Goal: Use online tool/utility: Utilize a website feature to perform a specific function

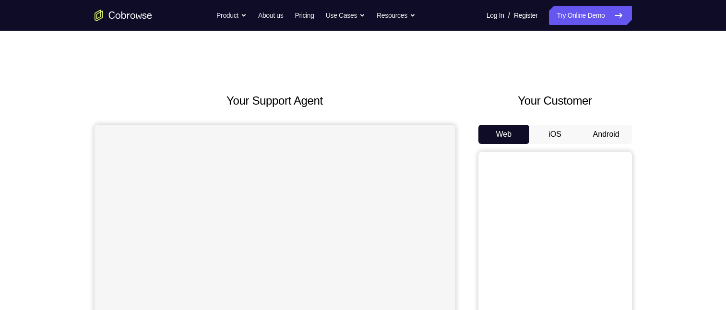
click at [604, 131] on button "Android" at bounding box center [606, 134] width 51 height 19
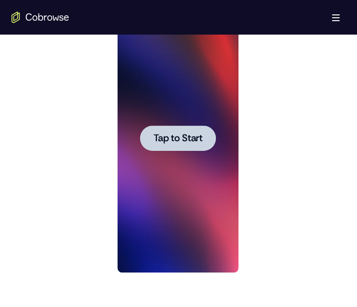
click at [191, 135] on span "Tap to Start" at bounding box center [177, 138] width 49 height 10
click at [191, 135] on div at bounding box center [177, 138] width 121 height 269
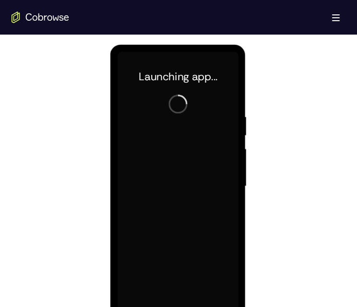
scroll to position [576, 0]
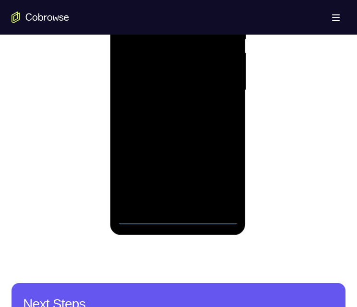
click at [182, 219] on div at bounding box center [177, 90] width 121 height 269
drag, startPoint x: 176, startPoint y: 131, endPoint x: 187, endPoint y: 79, distance: 52.5
click at [183, 86] on div at bounding box center [177, 90] width 121 height 269
click at [138, 76] on div at bounding box center [177, 90] width 121 height 269
click at [177, 99] on div at bounding box center [177, 90] width 121 height 269
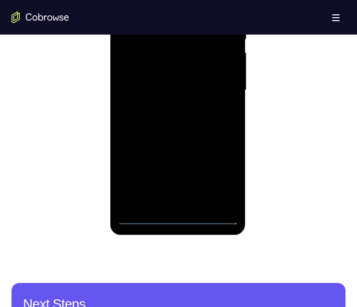
click at [193, 198] on div at bounding box center [177, 90] width 121 height 269
click at [178, 57] on div at bounding box center [177, 90] width 121 height 269
click at [179, 0] on div at bounding box center [177, 90] width 121 height 269
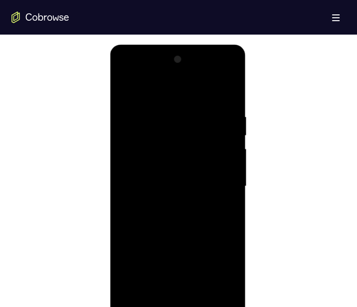
click at [166, 120] on div at bounding box center [177, 186] width 121 height 269
click at [169, 152] on div at bounding box center [177, 186] width 121 height 269
click at [215, 287] on div at bounding box center [177, 186] width 121 height 269
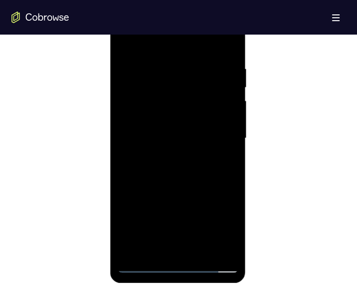
click at [218, 246] on div at bounding box center [177, 138] width 121 height 269
click at [197, 245] on div at bounding box center [177, 138] width 121 height 269
click at [229, 129] on div at bounding box center [177, 138] width 121 height 269
click at [180, 111] on div at bounding box center [177, 138] width 121 height 269
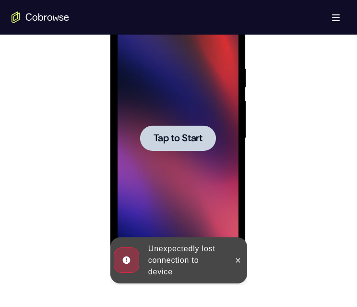
click at [189, 146] on div at bounding box center [178, 137] width 76 height 25
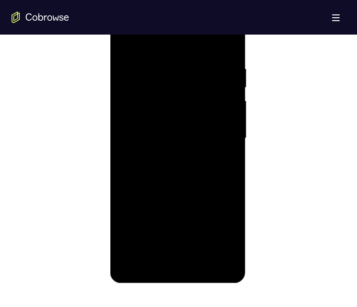
scroll to position [576, 0]
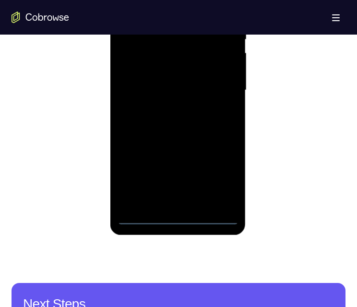
click at [181, 218] on div at bounding box center [177, 90] width 121 height 269
drag, startPoint x: 190, startPoint y: 95, endPoint x: 199, endPoint y: 65, distance: 31.7
click at [199, 65] on div at bounding box center [177, 90] width 121 height 269
click at [143, 81] on div at bounding box center [177, 90] width 121 height 269
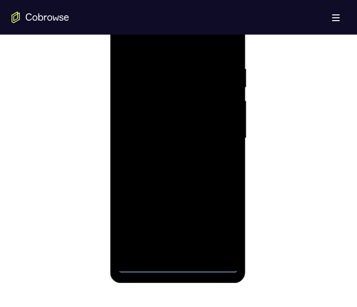
click at [194, 149] on div at bounding box center [177, 138] width 121 height 269
click at [195, 248] on div at bounding box center [177, 138] width 121 height 269
click at [180, 101] on div at bounding box center [177, 138] width 121 height 269
click at [186, 78] on div at bounding box center [177, 138] width 121 height 269
click at [182, 100] on div at bounding box center [177, 138] width 121 height 269
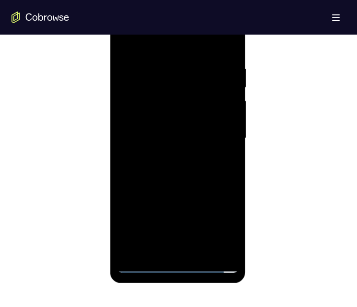
click at [219, 245] on div at bounding box center [177, 138] width 121 height 269
click at [216, 247] on div at bounding box center [177, 138] width 121 height 269
click at [223, 130] on div at bounding box center [177, 138] width 121 height 269
click at [185, 107] on div at bounding box center [177, 138] width 121 height 269
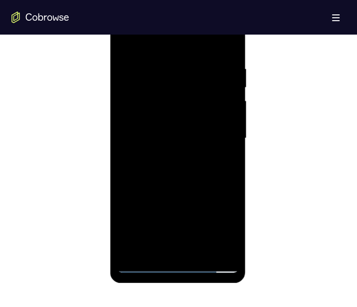
scroll to position [480, 0]
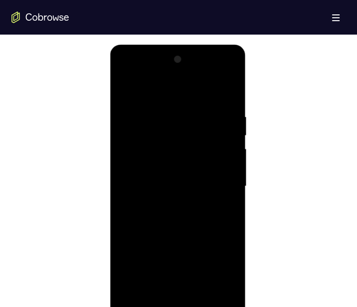
click at [127, 74] on div at bounding box center [177, 186] width 121 height 269
click at [181, 179] on div at bounding box center [177, 186] width 121 height 269
click at [127, 135] on div at bounding box center [177, 186] width 121 height 269
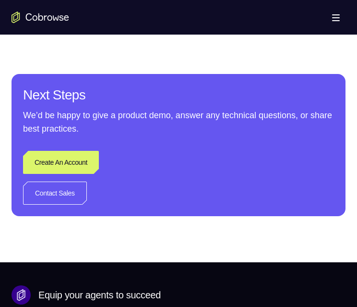
drag, startPoint x: 158, startPoint y: -78, endPoint x: 176, endPoint y: -164, distance: 87.6
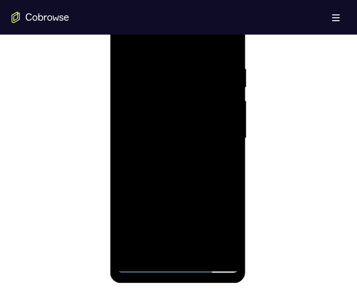
click at [189, 67] on div at bounding box center [177, 138] width 121 height 269
drag, startPoint x: 199, startPoint y: 86, endPoint x: 204, endPoint y: 74, distance: 13.5
click at [202, 79] on div at bounding box center [177, 138] width 121 height 269
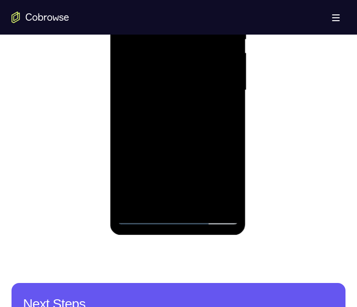
drag, startPoint x: 173, startPoint y: 133, endPoint x: 177, endPoint y: 41, distance: 92.7
click at [177, 40] on div at bounding box center [177, 90] width 121 height 269
click at [143, 180] on div at bounding box center [177, 90] width 121 height 269
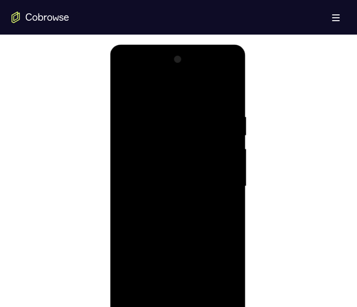
click at [219, 69] on div at bounding box center [177, 186] width 121 height 269
click at [123, 72] on div at bounding box center [177, 186] width 121 height 269
click at [177, 208] on div at bounding box center [177, 186] width 121 height 269
click at [129, 154] on div at bounding box center [177, 186] width 121 height 269
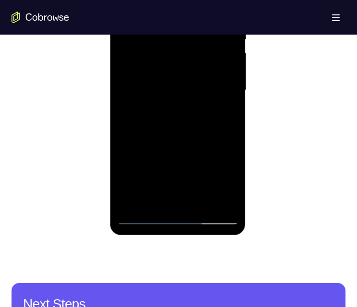
drag, startPoint x: 167, startPoint y: 179, endPoint x: 173, endPoint y: 97, distance: 81.8
click at [173, 97] on div at bounding box center [177, 90] width 121 height 269
drag, startPoint x: 146, startPoint y: 178, endPoint x: 294, endPoint y: 186, distance: 148.0
click at [146, 178] on div at bounding box center [177, 90] width 121 height 269
click at [218, 0] on div at bounding box center [177, 90] width 121 height 269
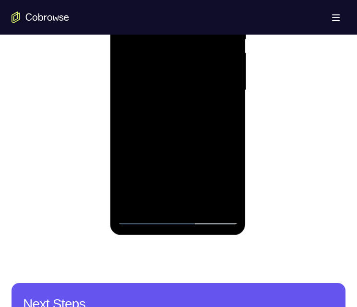
scroll to position [480, 0]
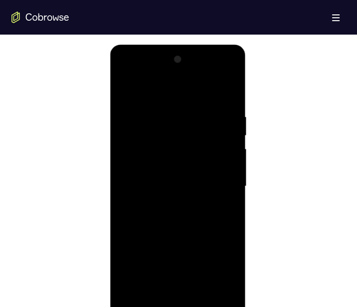
click at [121, 71] on div at bounding box center [177, 186] width 121 height 269
click at [128, 73] on div at bounding box center [177, 186] width 121 height 269
drag, startPoint x: 181, startPoint y: 175, endPoint x: 182, endPoint y: 114, distance: 60.5
click at [181, 115] on div at bounding box center [177, 186] width 121 height 269
click at [167, 262] on div at bounding box center [177, 186] width 121 height 269
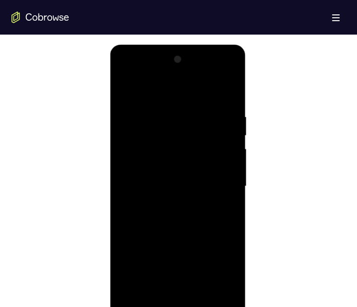
click at [143, 278] on div at bounding box center [177, 186] width 121 height 269
click at [143, 276] on div at bounding box center [177, 186] width 121 height 269
click at [217, 76] on div at bounding box center [177, 186] width 121 height 269
click at [128, 74] on div at bounding box center [177, 186] width 121 height 269
drag, startPoint x: 185, startPoint y: 112, endPoint x: 185, endPoint y: 268, distance: 155.5
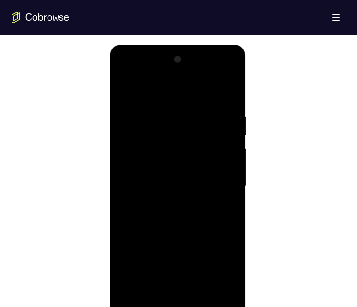
click at [185, 268] on div at bounding box center [177, 186] width 121 height 269
click at [172, 127] on div at bounding box center [177, 186] width 121 height 269
drag, startPoint x: 164, startPoint y: 227, endPoint x: 164, endPoint y: 169, distance: 58.1
click at [163, 172] on div at bounding box center [177, 186] width 121 height 269
drag, startPoint x: 180, startPoint y: 202, endPoint x: 190, endPoint y: 131, distance: 71.3
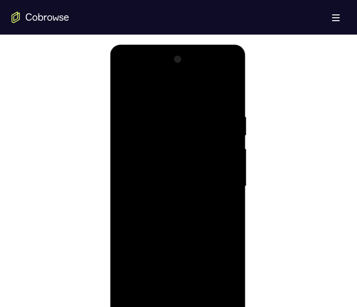
click at [190, 122] on div at bounding box center [177, 186] width 121 height 269
click at [192, 235] on div at bounding box center [177, 186] width 121 height 269
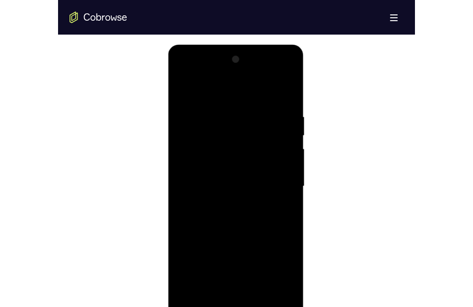
scroll to position [546, 0]
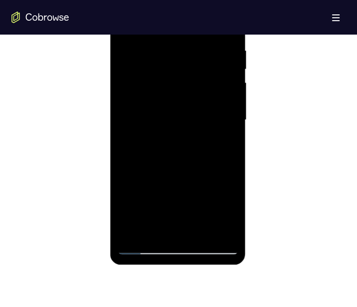
click at [143, 233] on div at bounding box center [177, 120] width 121 height 269
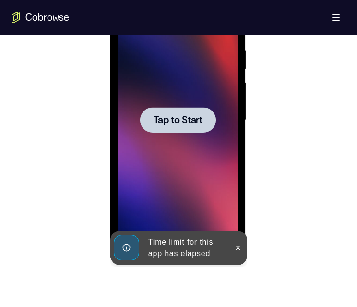
click at [192, 116] on span "Tap to Start" at bounding box center [177, 120] width 49 height 10
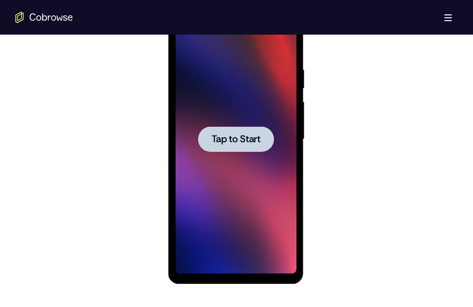
click at [249, 143] on span "Tap to Start" at bounding box center [235, 139] width 49 height 10
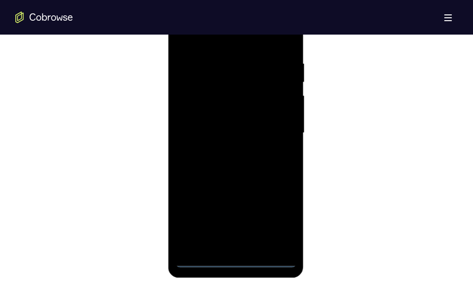
scroll to position [594, 0]
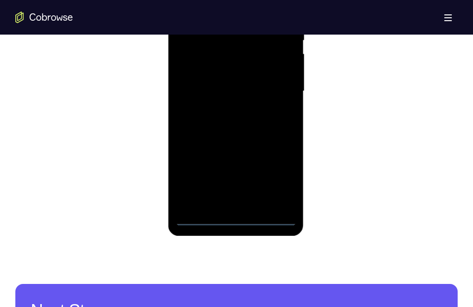
drag, startPoint x: 248, startPoint y: 219, endPoint x: 475, endPoint y: 127, distance: 245.6
click at [248, 219] on div at bounding box center [235, 91] width 121 height 269
drag, startPoint x: 252, startPoint y: 147, endPoint x: 258, endPoint y: 58, distance: 89.0
click at [258, 59] on div at bounding box center [235, 91] width 121 height 269
click at [194, 79] on div at bounding box center [235, 91] width 121 height 269
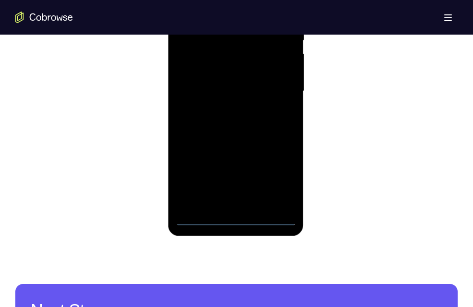
click at [257, 96] on div at bounding box center [235, 91] width 121 height 269
click at [261, 200] on div at bounding box center [235, 91] width 121 height 269
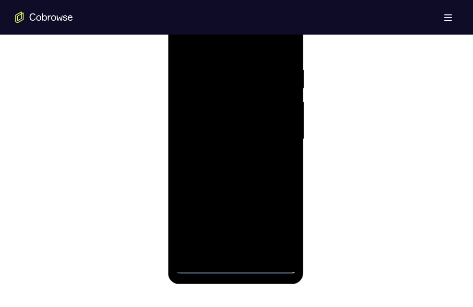
click at [226, 101] on div at bounding box center [235, 139] width 121 height 269
click at [230, 78] on div at bounding box center [235, 139] width 121 height 269
click at [250, 100] on div at bounding box center [235, 139] width 121 height 269
click at [280, 242] on div at bounding box center [235, 139] width 121 height 269
click at [279, 246] on div at bounding box center [235, 139] width 121 height 269
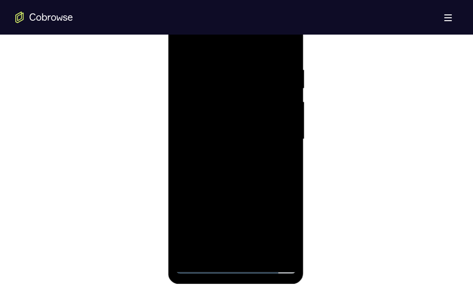
click at [248, 251] on div at bounding box center [235, 139] width 121 height 269
click at [282, 130] on div at bounding box center [235, 139] width 121 height 269
click at [244, 108] on div at bounding box center [235, 139] width 121 height 269
drag, startPoint x: 245, startPoint y: 148, endPoint x: 244, endPoint y: 107, distance: 41.3
click at [244, 110] on div at bounding box center [235, 139] width 121 height 269
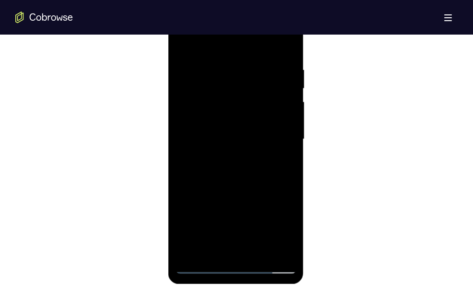
drag, startPoint x: 282, startPoint y: 168, endPoint x: 287, endPoint y: 108, distance: 60.2
click at [287, 118] on div at bounding box center [235, 139] width 121 height 269
drag, startPoint x: 281, startPoint y: 194, endPoint x: 286, endPoint y: 114, distance: 80.3
click at [285, 117] on div at bounding box center [235, 139] width 121 height 269
click at [202, 207] on div at bounding box center [235, 139] width 121 height 269
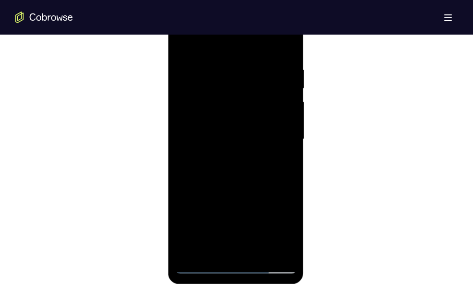
click at [204, 214] on div at bounding box center [235, 139] width 121 height 269
click at [274, 28] on div at bounding box center [235, 139] width 121 height 269
click at [183, 25] on div at bounding box center [235, 139] width 121 height 269
click at [251, 147] on div at bounding box center [235, 139] width 121 height 269
click at [198, 214] on div at bounding box center [235, 139] width 121 height 269
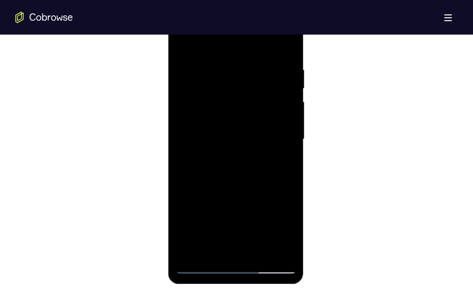
scroll to position [450, 0]
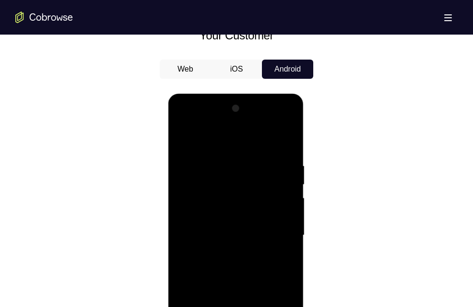
click at [274, 120] on div at bounding box center [235, 235] width 121 height 269
click at [180, 120] on div at bounding box center [235, 235] width 121 height 269
drag, startPoint x: 243, startPoint y: 267, endPoint x: 259, endPoint y: 170, distance: 98.3
click at [259, 177] on div at bounding box center [235, 235] width 121 height 269
drag, startPoint x: 240, startPoint y: 244, endPoint x: 248, endPoint y: 190, distance: 53.8
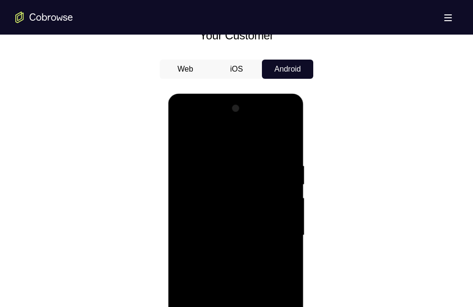
click at [248, 190] on div at bounding box center [235, 235] width 121 height 269
click at [246, 238] on div at bounding box center [235, 235] width 121 height 269
click at [288, 274] on div at bounding box center [235, 235] width 121 height 269
click at [289, 271] on div at bounding box center [235, 235] width 121 height 269
click at [236, 218] on div at bounding box center [235, 235] width 121 height 269
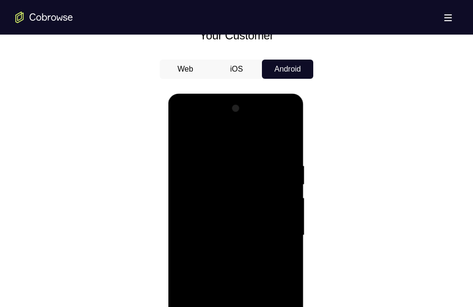
click at [232, 221] on div at bounding box center [235, 235] width 121 height 269
click at [243, 223] on div at bounding box center [235, 235] width 121 height 269
click at [247, 219] on div at bounding box center [235, 235] width 121 height 269
click at [230, 219] on div at bounding box center [235, 235] width 121 height 269
drag, startPoint x: 209, startPoint y: 218, endPoint x: 210, endPoint y: 227, distance: 9.2
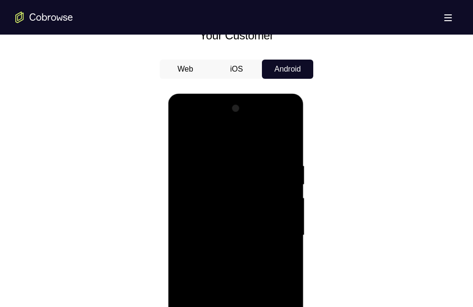
click at [209, 226] on div at bounding box center [235, 235] width 121 height 269
drag, startPoint x: 227, startPoint y: 224, endPoint x: 269, endPoint y: 252, distance: 50.8
click at [270, 252] on div at bounding box center [235, 235] width 121 height 269
click at [238, 221] on div at bounding box center [235, 235] width 121 height 269
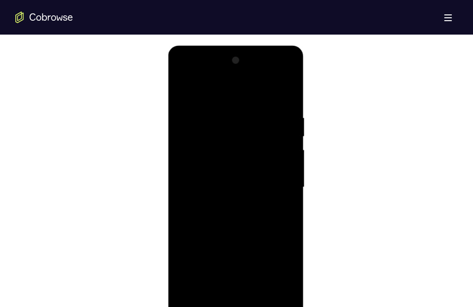
click at [285, 185] on div at bounding box center [235, 187] width 121 height 269
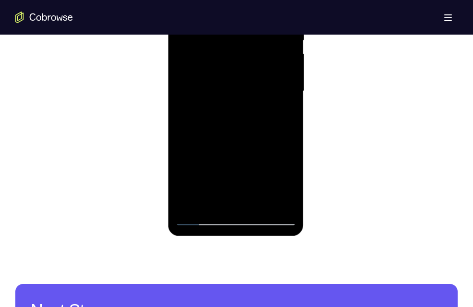
click at [213, 198] on div at bounding box center [235, 91] width 121 height 269
click at [182, 183] on div at bounding box center [235, 91] width 121 height 269
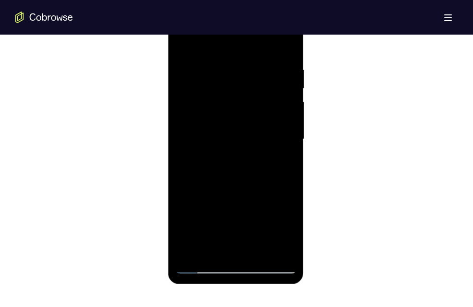
scroll to position [498, 0]
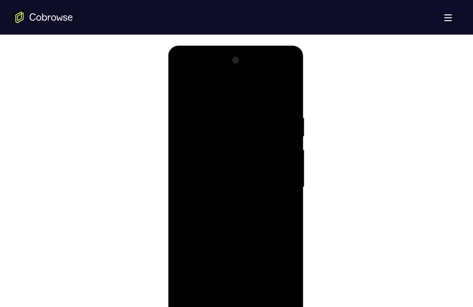
click at [273, 73] on div at bounding box center [235, 187] width 121 height 269
click at [184, 72] on div at bounding box center [235, 187] width 121 height 269
drag, startPoint x: 241, startPoint y: 126, endPoint x: 258, endPoint y: 253, distance: 128.3
click at [257, 252] on div at bounding box center [235, 187] width 121 height 269
drag, startPoint x: 246, startPoint y: 121, endPoint x: 247, endPoint y: 177, distance: 56.1
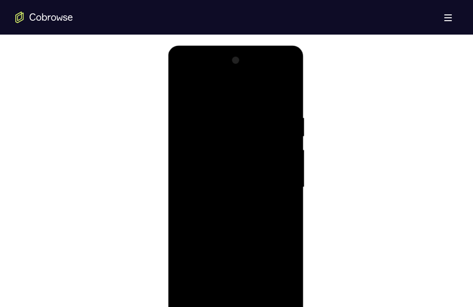
click at [247, 176] on div at bounding box center [235, 187] width 121 height 269
click at [234, 156] on div at bounding box center [235, 187] width 121 height 269
click at [181, 156] on div at bounding box center [235, 187] width 121 height 269
drag, startPoint x: 244, startPoint y: 132, endPoint x: 246, endPoint y: 107, distance: 25.5
click at [246, 110] on div at bounding box center [235, 187] width 121 height 269
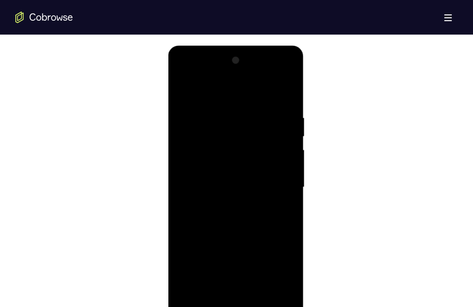
drag, startPoint x: 247, startPoint y: 187, endPoint x: 245, endPoint y: 114, distance: 73.0
click at [244, 126] on div at bounding box center [235, 187] width 121 height 269
click at [241, 179] on div at bounding box center [235, 187] width 121 height 269
click at [236, 235] on div at bounding box center [235, 187] width 121 height 269
click at [277, 199] on div at bounding box center [235, 187] width 121 height 269
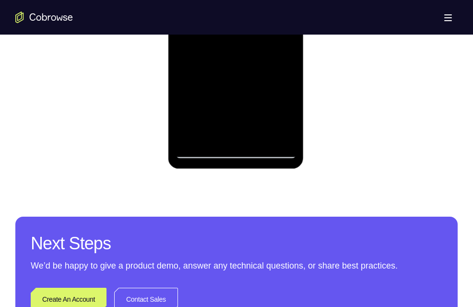
scroll to position [486, 0]
